Goal: Navigation & Orientation: Find specific page/section

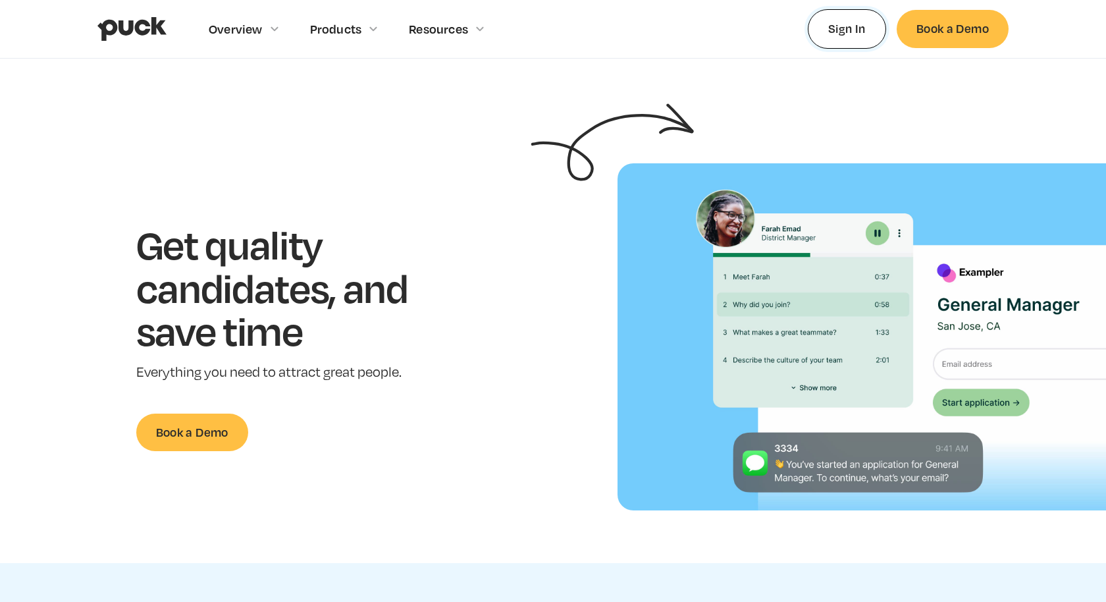
click at [842, 35] on link "Sign In" at bounding box center [847, 28] width 78 height 39
click at [852, 25] on link "Sign In" at bounding box center [847, 28] width 78 height 39
click at [852, 36] on link "Sign In" at bounding box center [847, 28] width 78 height 39
